Goal: Task Accomplishment & Management: Use online tool/utility

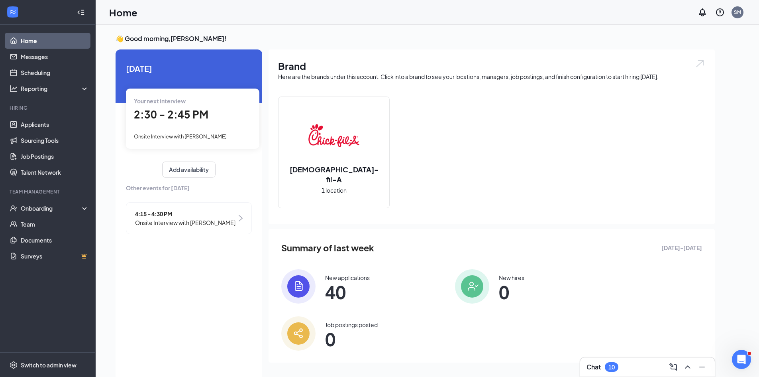
click at [609, 361] on div "Chat 10" at bounding box center [648, 366] width 122 height 13
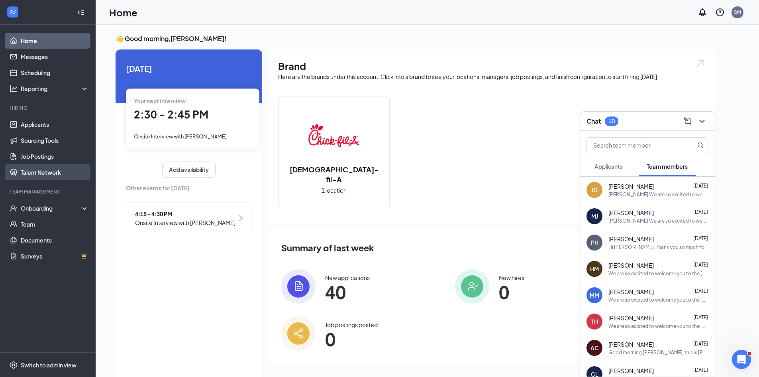
click at [71, 173] on link "Talent Network" at bounding box center [55, 172] width 68 height 16
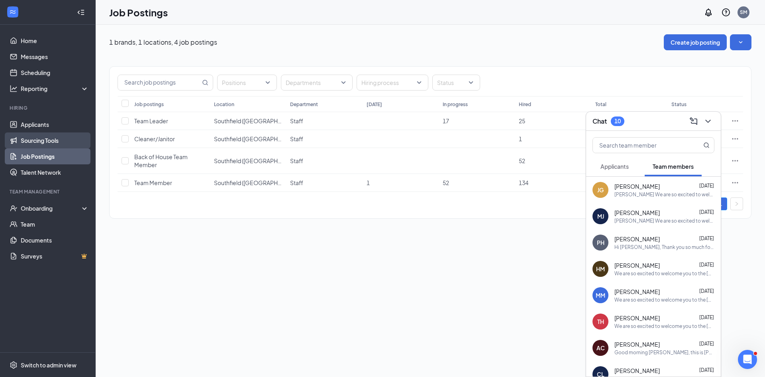
click at [58, 140] on link "Sourcing Tools" at bounding box center [55, 140] width 68 height 16
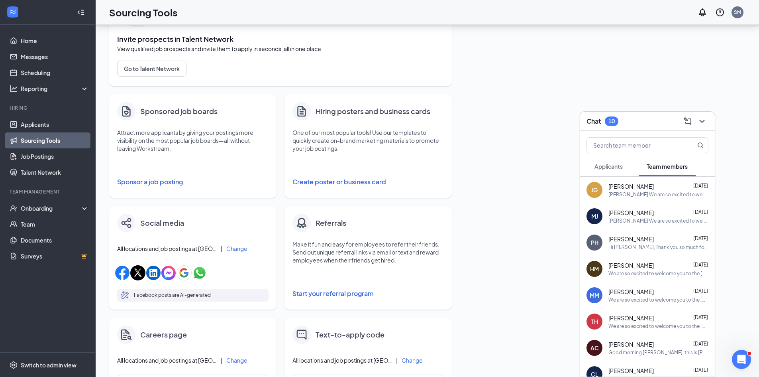
scroll to position [80, 0]
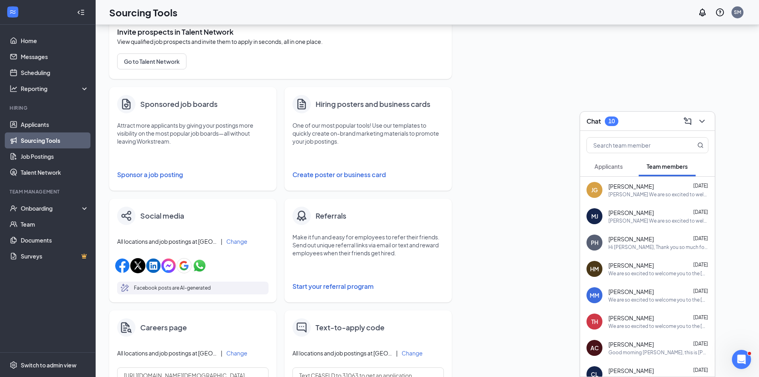
click at [361, 176] on button "Create poster or business card" at bounding box center [368, 175] width 151 height 16
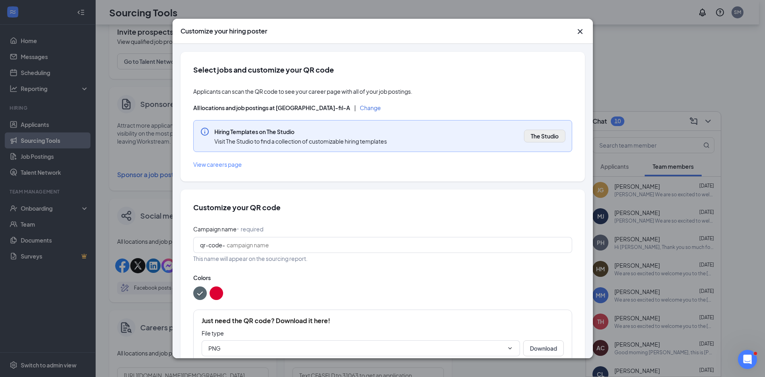
click at [531, 137] on span "The Studio" at bounding box center [545, 136] width 28 height 8
click at [582, 32] on icon "Cross" at bounding box center [581, 32] width 10 height 10
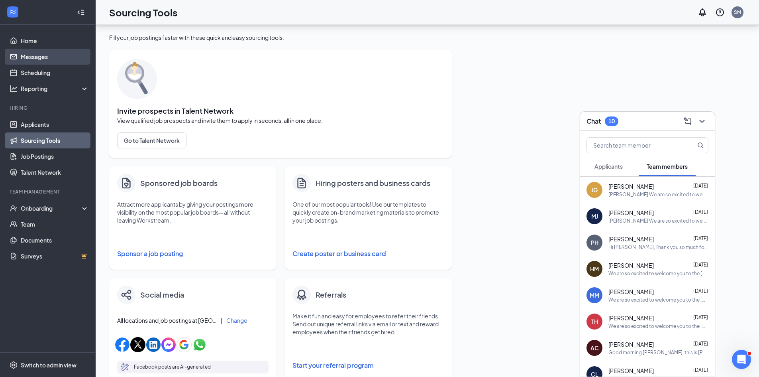
scroll to position [0, 0]
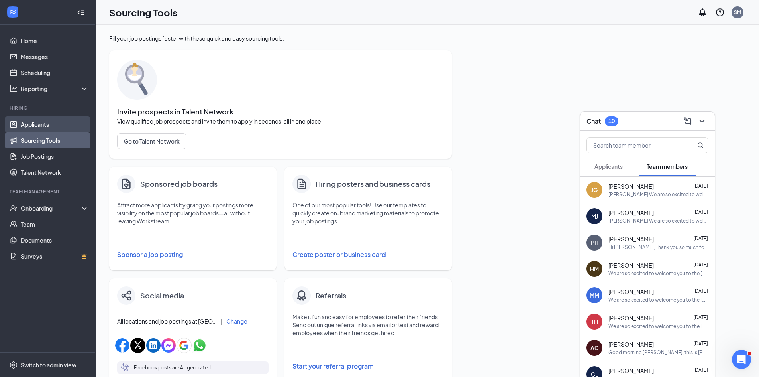
click at [43, 123] on link "Applicants" at bounding box center [55, 124] width 68 height 16
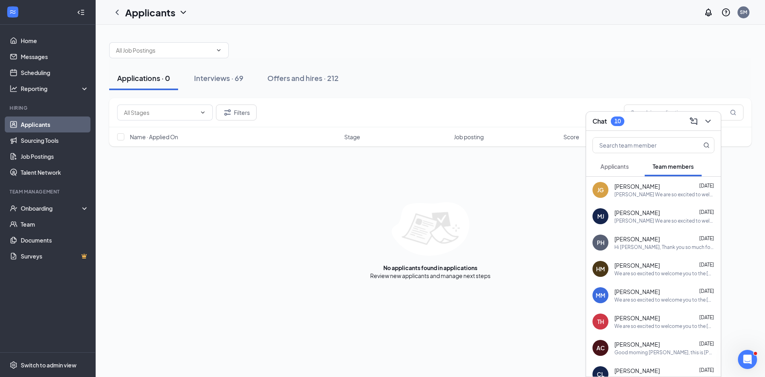
click at [690, 82] on div "Applications · 0 Interviews · 69 Offers and hires · 212" at bounding box center [430, 78] width 642 height 24
click at [737, 121] on div "Filters" at bounding box center [430, 112] width 642 height 29
click at [710, 123] on icon "ChevronDown" at bounding box center [708, 121] width 10 height 10
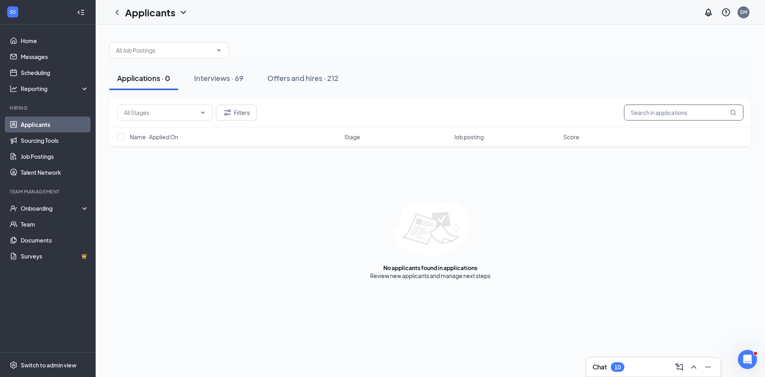
click at [686, 113] on input "text" at bounding box center [684, 112] width 120 height 16
type input "fulli"
click at [73, 139] on link "Sourcing Tools" at bounding box center [55, 140] width 68 height 16
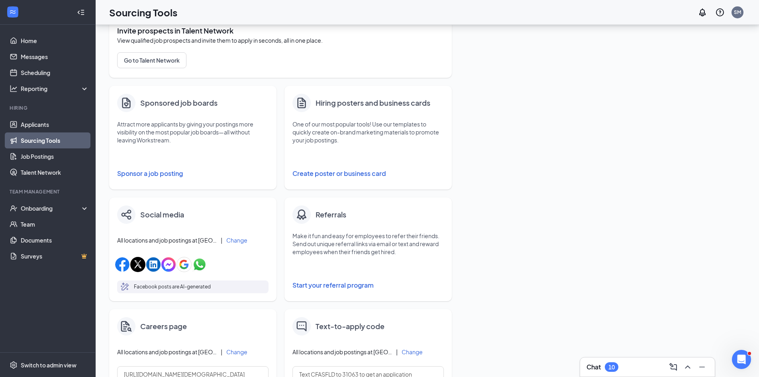
scroll to position [80, 0]
click at [354, 104] on h4 "Hiring posters and business cards" at bounding box center [373, 103] width 115 height 11
click at [339, 173] on button "Create poster or business card" at bounding box center [368, 175] width 151 height 16
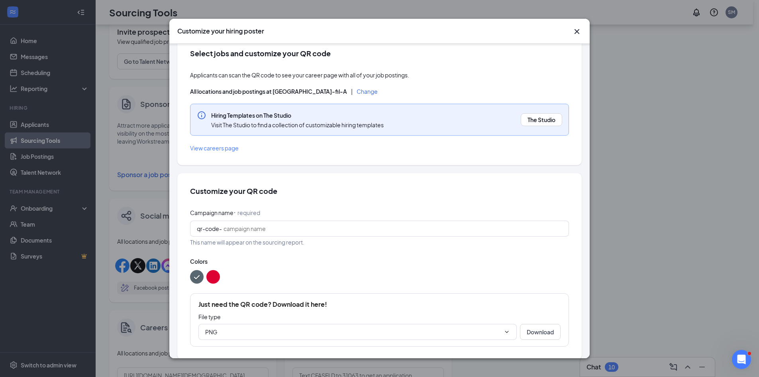
scroll to position [26, 0]
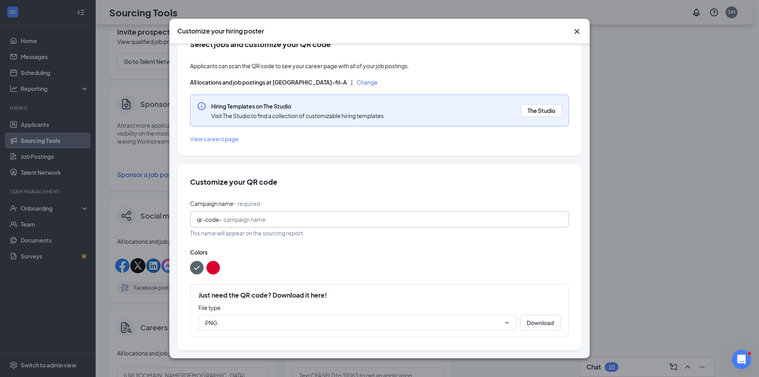
click at [290, 222] on input "Campaign name ⠂ required" at bounding box center [393, 219] width 339 height 9
click at [504, 324] on icon "ChevronDown" at bounding box center [507, 322] width 6 height 6
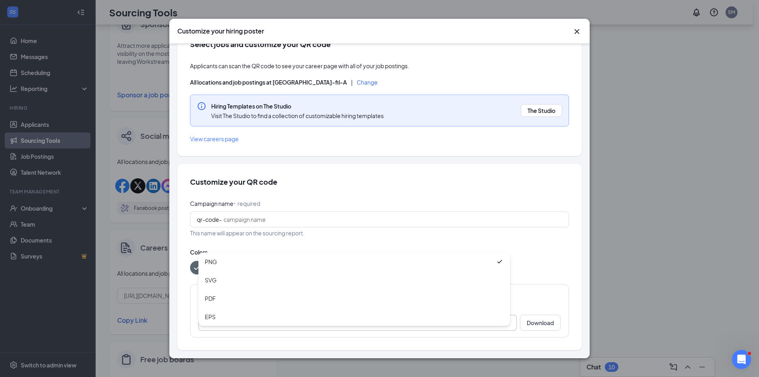
scroll to position [120, 0]
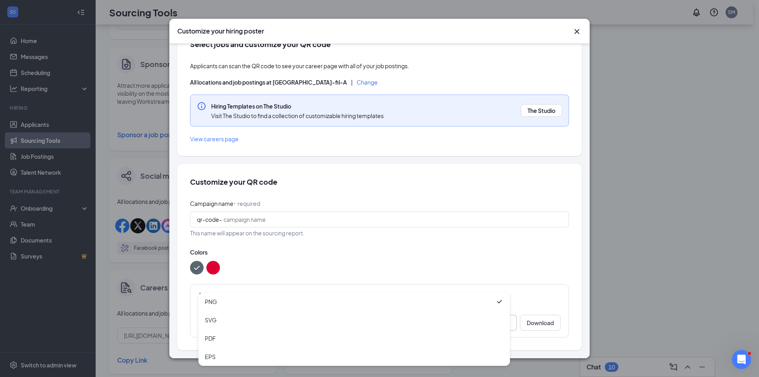
click at [541, 273] on div at bounding box center [379, 268] width 379 height 14
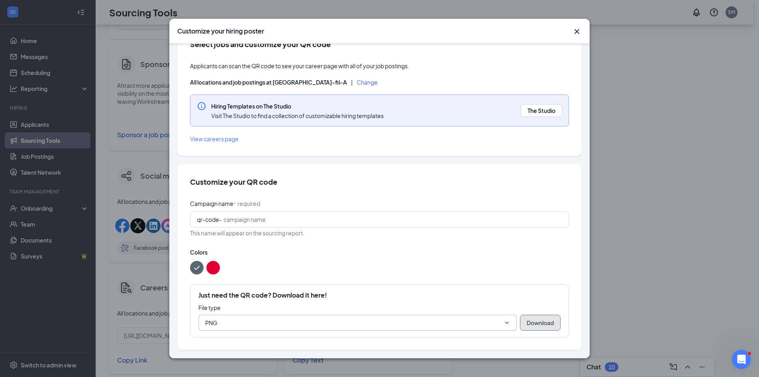
click at [545, 322] on button "Download" at bounding box center [540, 322] width 41 height 16
click at [276, 219] on input "Campaign name ⠂ required" at bounding box center [393, 220] width 339 height 9
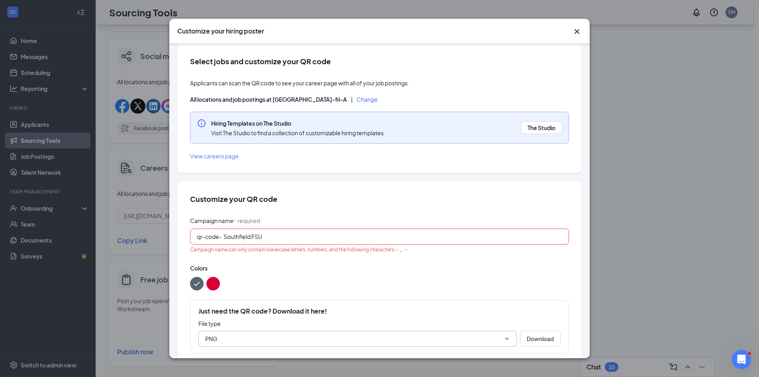
scroll to position [0, 0]
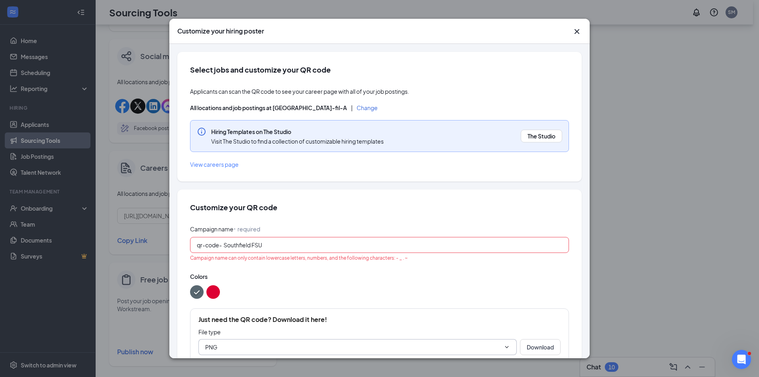
click at [217, 294] on button "color button #DD0033" at bounding box center [213, 292] width 14 height 14
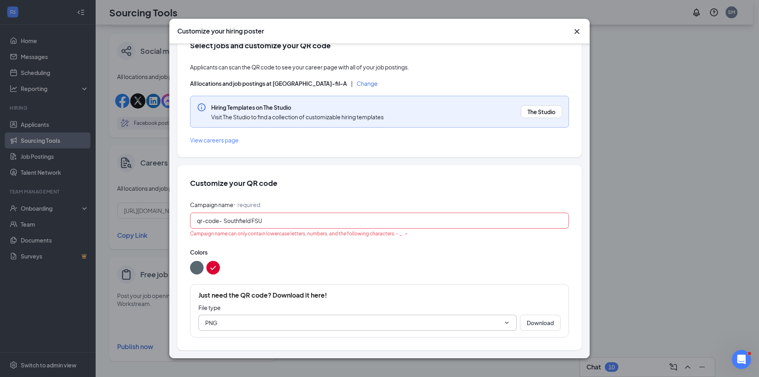
scroll to position [246, 0]
click at [531, 320] on button "Download" at bounding box center [540, 322] width 41 height 16
drag, startPoint x: 277, startPoint y: 221, endPoint x: 224, endPoint y: 223, distance: 53.5
click at [224, 223] on input "Southfield FSU" at bounding box center [393, 220] width 339 height 9
click at [234, 221] on input "sfld fsu" at bounding box center [393, 220] width 339 height 9
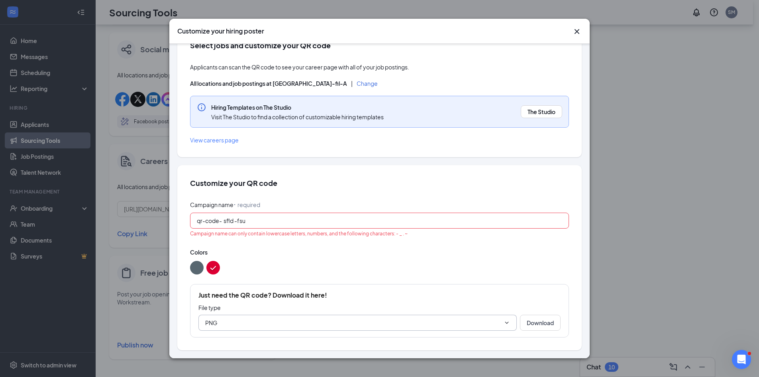
drag, startPoint x: 363, startPoint y: 251, endPoint x: 379, endPoint y: 259, distance: 17.6
click at [363, 252] on span "Colors" at bounding box center [379, 252] width 379 height 8
click at [549, 320] on button "Download" at bounding box center [540, 322] width 41 height 16
click at [426, 278] on div "Campaign name ⠂ required qr-code- sfld -fsu Campaign name can only contain lowe…" at bounding box center [379, 268] width 379 height 137
click at [345, 279] on div "Campaign name ⠂ required qr-code- sfld -fsu Campaign name can only contain lowe…" at bounding box center [379, 268] width 379 height 137
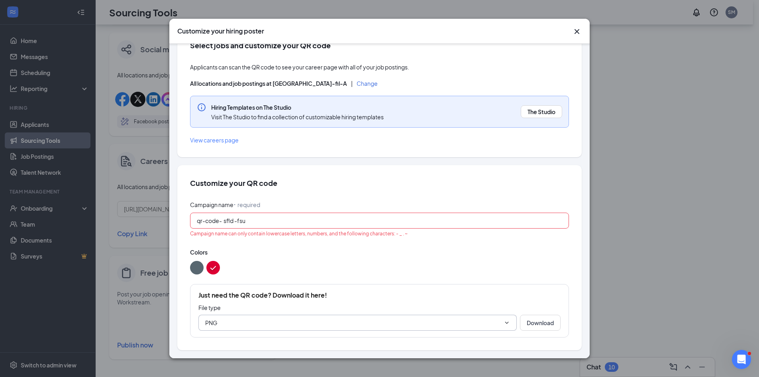
click at [238, 222] on input "sfld -fsu" at bounding box center [393, 220] width 339 height 9
drag, startPoint x: 244, startPoint y: 224, endPoint x: 232, endPoint y: 224, distance: 12.0
click at [232, 224] on input "sfldfsu" at bounding box center [393, 220] width 339 height 9
drag, startPoint x: 525, startPoint y: 325, endPoint x: 336, endPoint y: 252, distance: 201.9
click at [371, 276] on div "Campaign name ⠂ required qr-code- sfld This name will appear on the sourcing re…" at bounding box center [379, 269] width 379 height 138
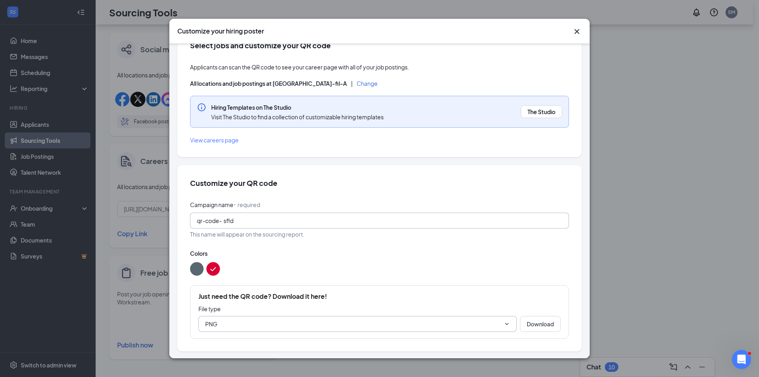
click at [223, 220] on span "qr-code-" at bounding box center [210, 220] width 27 height 9
click at [224, 222] on input "sfld" at bounding box center [393, 220] width 339 height 9
type input "hire_sfld"
click at [294, 241] on div "Campaign name ⠂ required qr-code- hire_sfld This name will appear on the sourci…" at bounding box center [379, 269] width 379 height 138
click at [529, 325] on button "Download" at bounding box center [540, 324] width 41 height 16
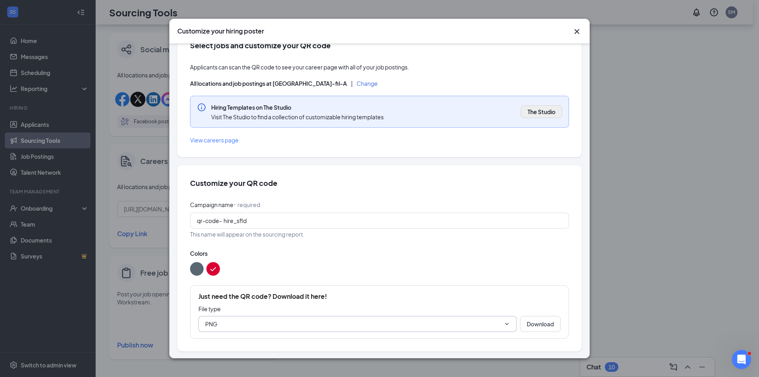
click at [536, 113] on span "The Studio" at bounding box center [542, 112] width 28 height 8
drag, startPoint x: 310, startPoint y: 34, endPoint x: 462, endPoint y: 36, distance: 151.5
click at [471, 36] on div "Customize your hiring poster" at bounding box center [379, 31] width 420 height 25
drag, startPoint x: 460, startPoint y: 36, endPoint x: 544, endPoint y: 45, distance: 85.3
click at [485, 44] on div "Customize your hiring poster Select jobs and customize your QR code Applicants …" at bounding box center [379, 188] width 420 height 339
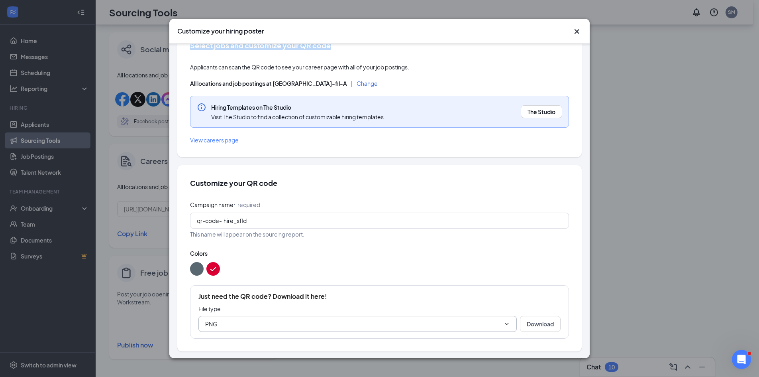
click at [580, 32] on icon "Cross" at bounding box center [577, 32] width 10 height 10
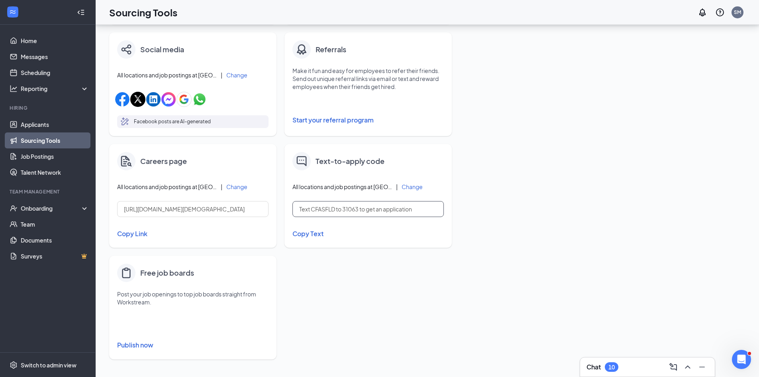
drag, startPoint x: 338, startPoint y: 210, endPoint x: 313, endPoint y: 211, distance: 25.1
click at [313, 211] on input "Text CFASFLD to 31063 to get an application" at bounding box center [368, 209] width 151 height 16
drag, startPoint x: 315, startPoint y: 208, endPoint x: 478, endPoint y: 222, distance: 164.0
click at [478, 222] on div "Fill your job postings faster with these quick and easy sourcing tools. Invite …" at bounding box center [427, 77] width 637 height 579
drag, startPoint x: 360, startPoint y: 210, endPoint x: 343, endPoint y: 212, distance: 16.8
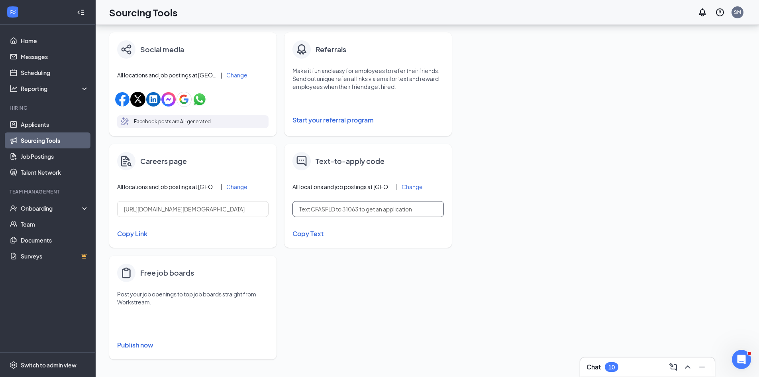
click at [343, 212] on input "Text CFASFLD to 31063 to get an application" at bounding box center [368, 209] width 151 height 16
